Goal: Task Accomplishment & Management: Use online tool/utility

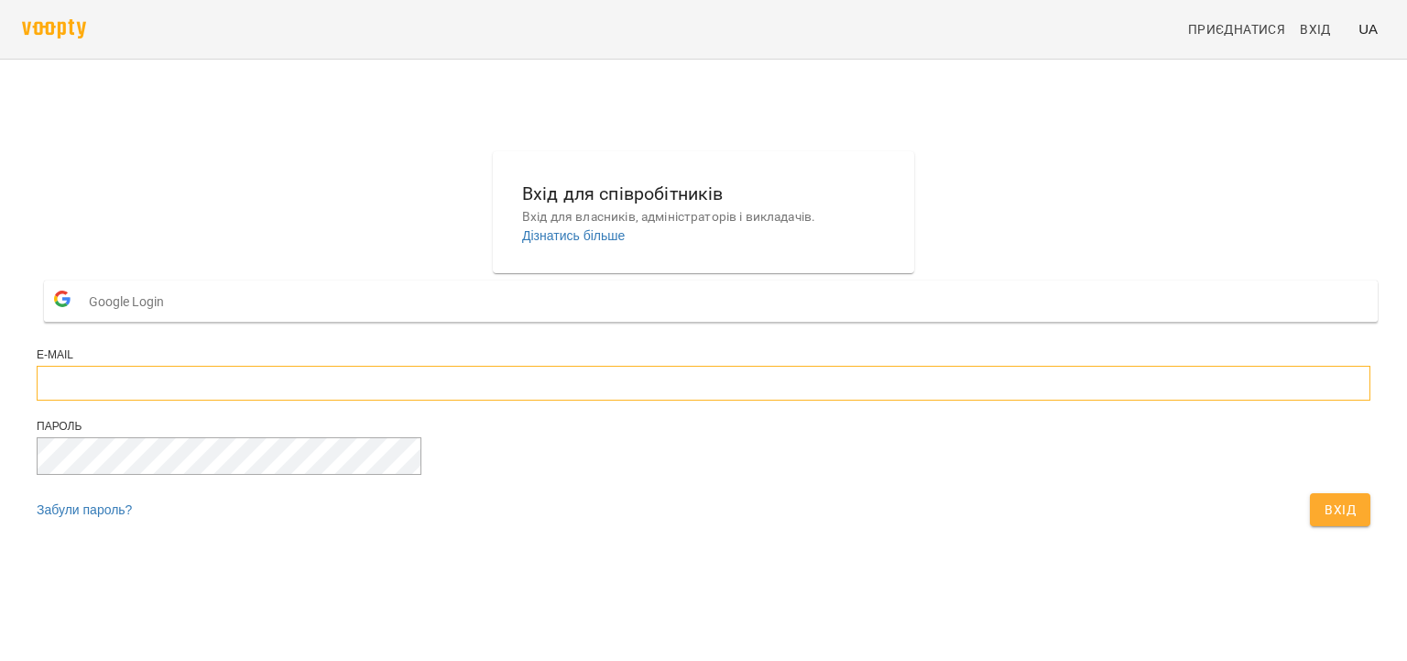
click at [558, 400] on input "email" at bounding box center [704, 383] width 1334 height 35
type input "**********"
click at [1310, 493] on button "Вхід" at bounding box center [1340, 509] width 60 height 33
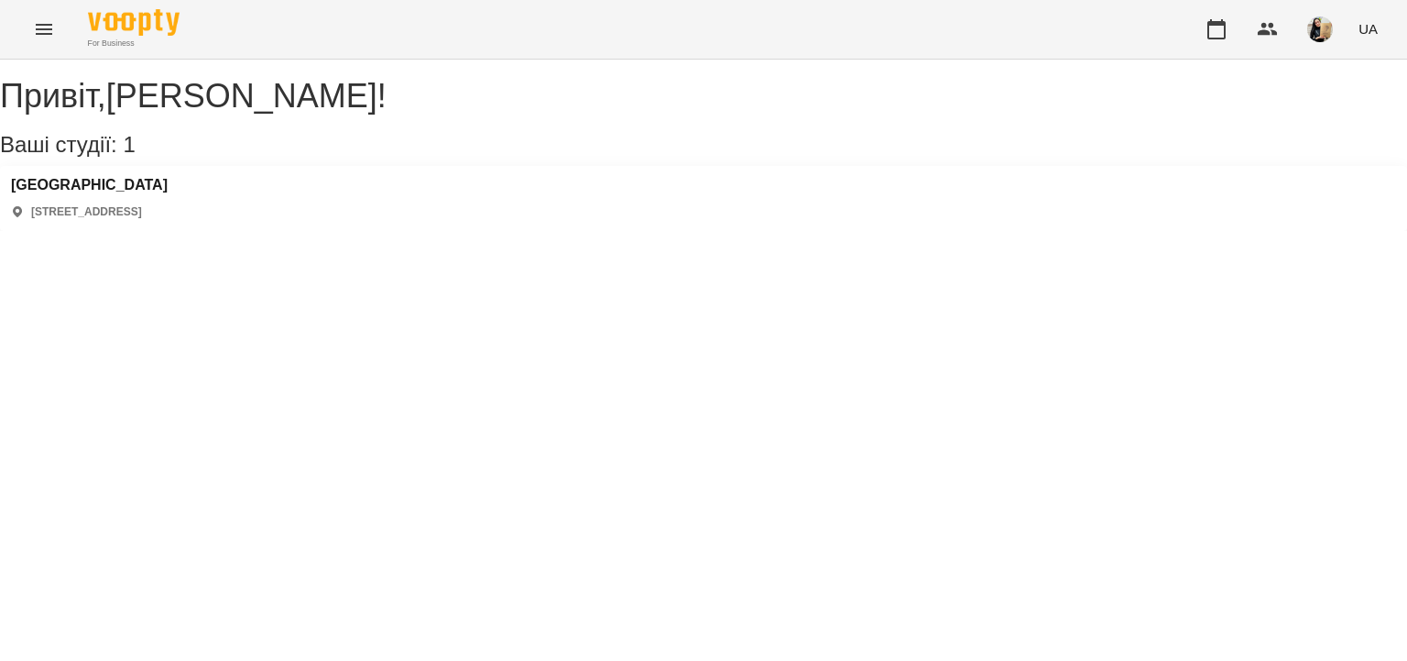
click at [45, 29] on icon "Menu" at bounding box center [44, 29] width 16 height 11
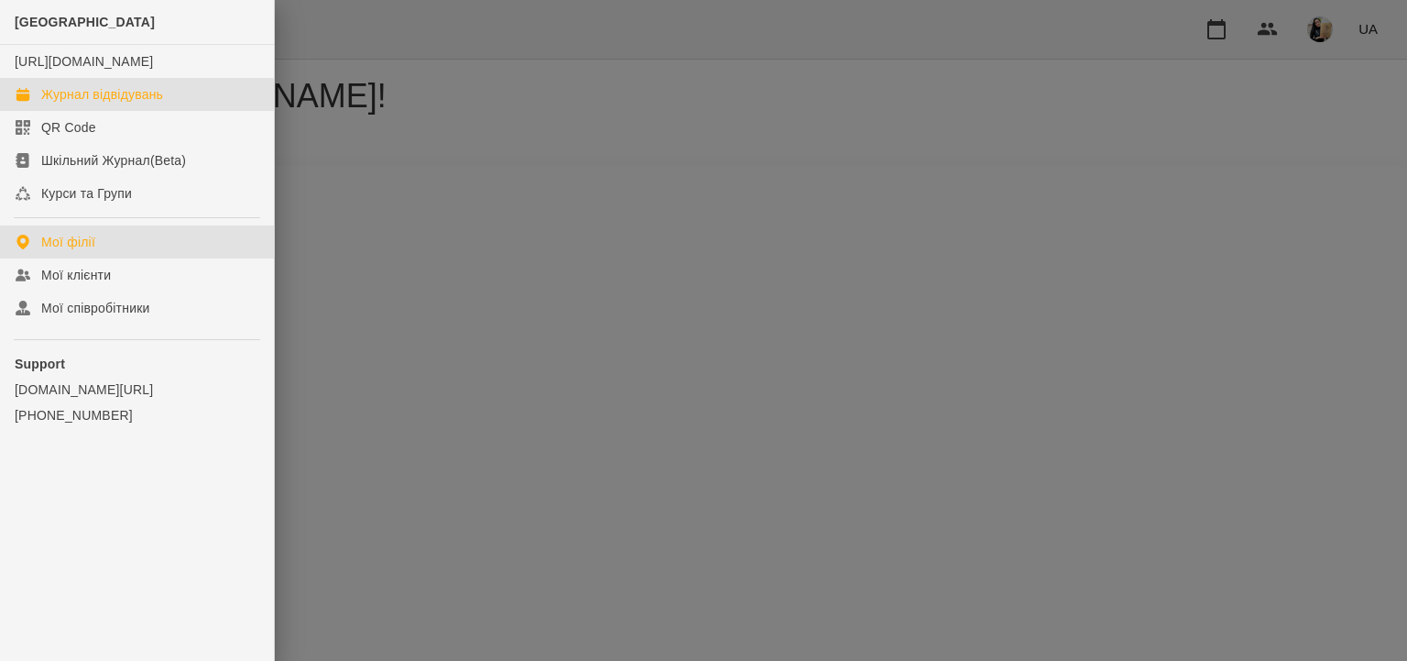
click at [120, 104] on div "Журнал відвідувань" at bounding box center [102, 94] width 122 height 18
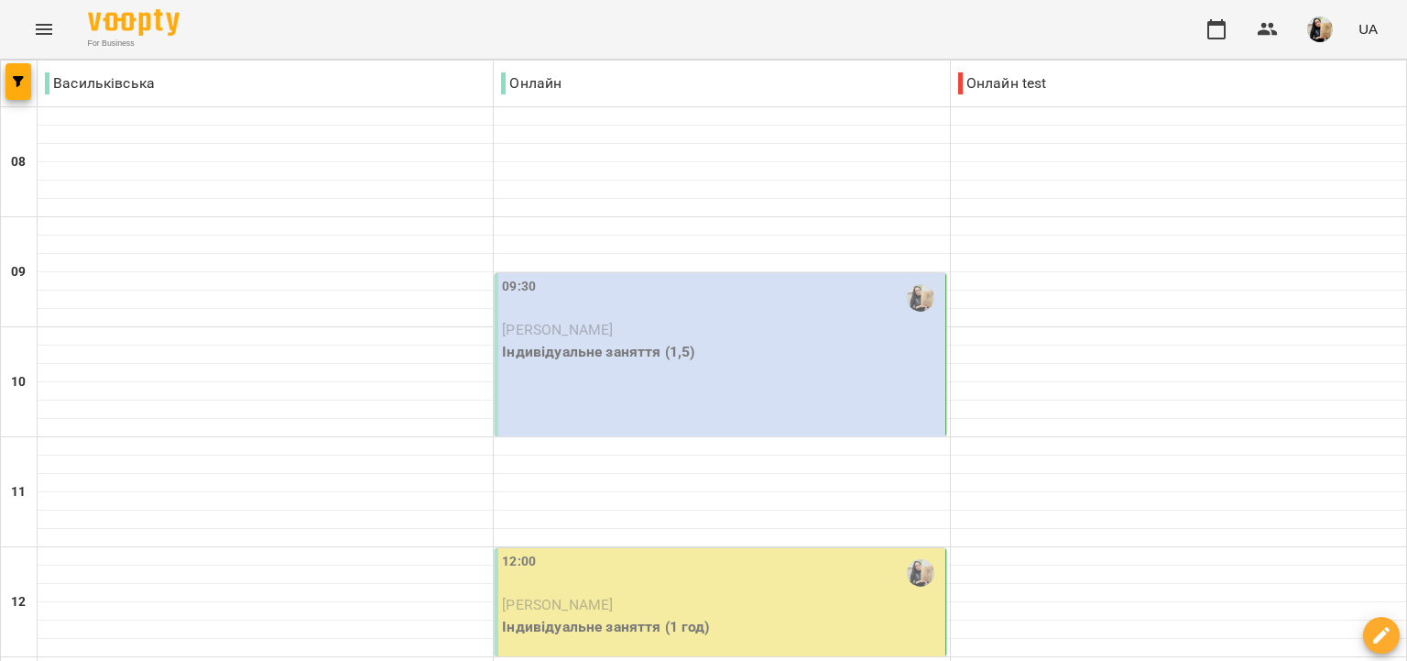
click at [772, 311] on div "09:30" at bounding box center [721, 298] width 439 height 42
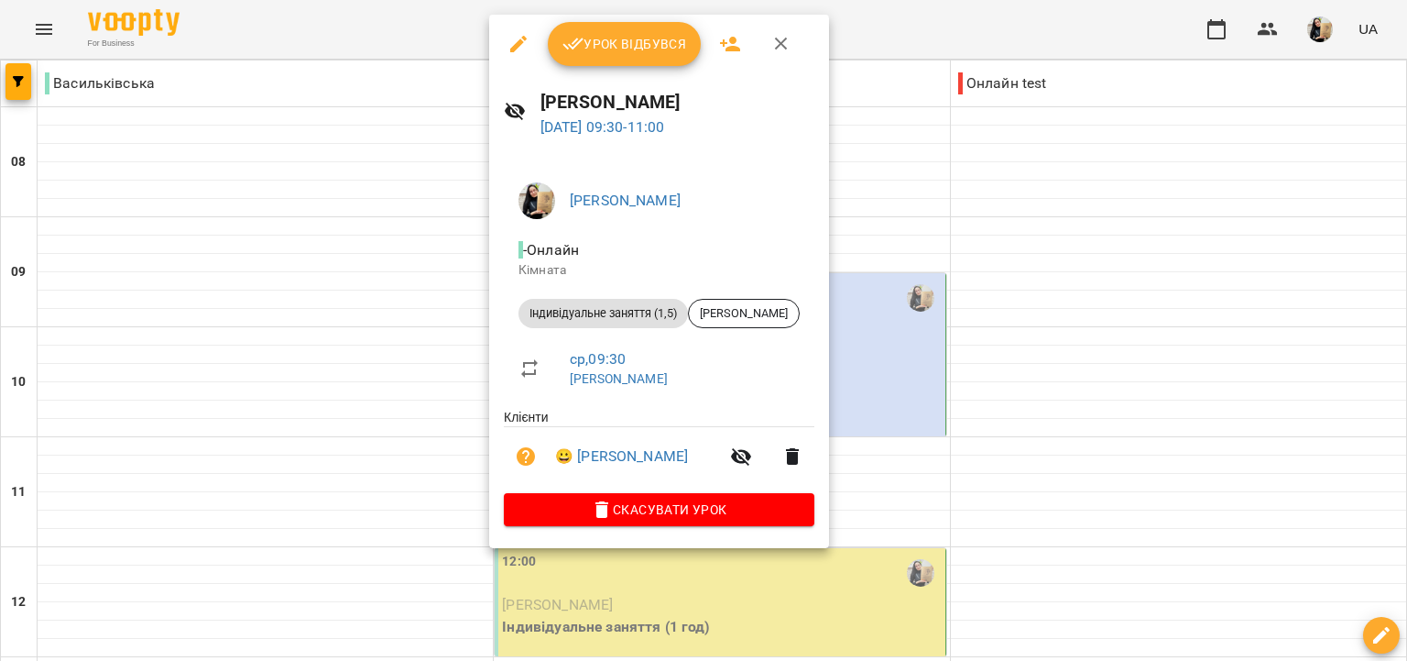
click at [641, 46] on span "Урок відбувся" at bounding box center [625, 44] width 125 height 22
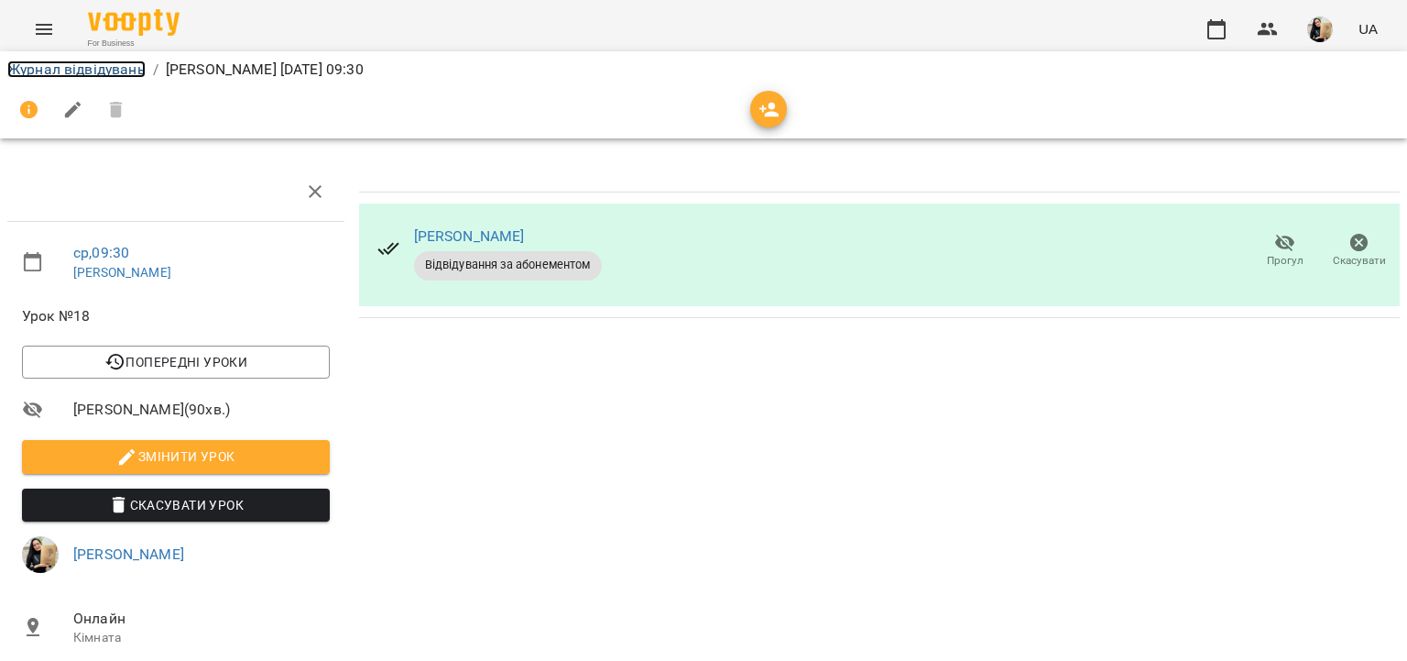
click at [100, 72] on link "Журнал відвідувань" at bounding box center [76, 68] width 138 height 17
